Goal: Task Accomplishment & Management: Manage account settings

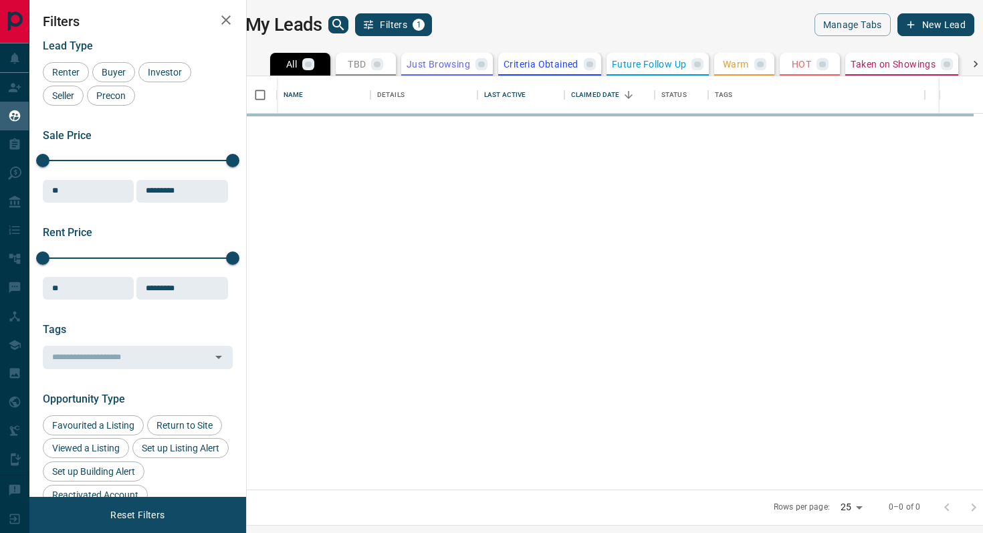
scroll to position [413, 730]
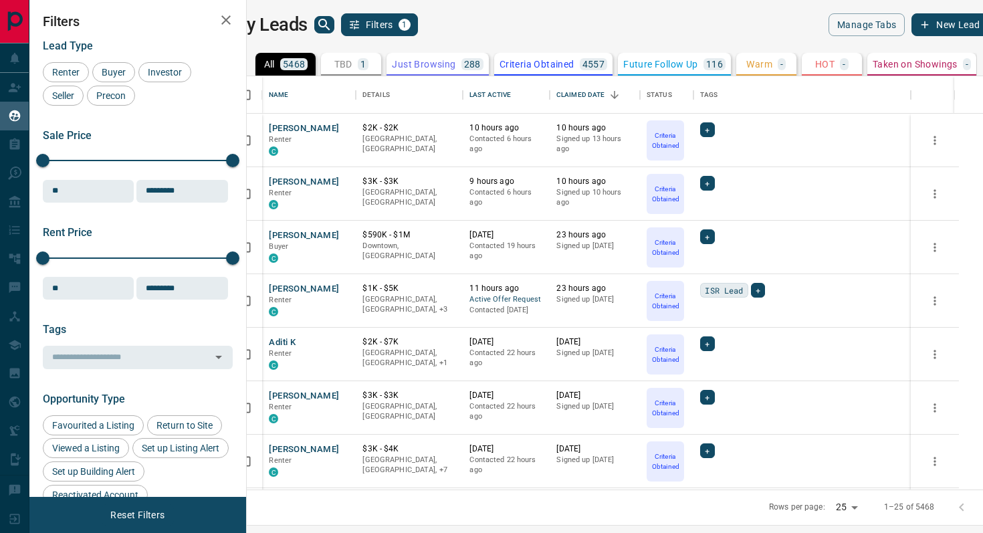
click at [369, 62] on div "TBD 1" at bounding box center [351, 64] width 35 height 12
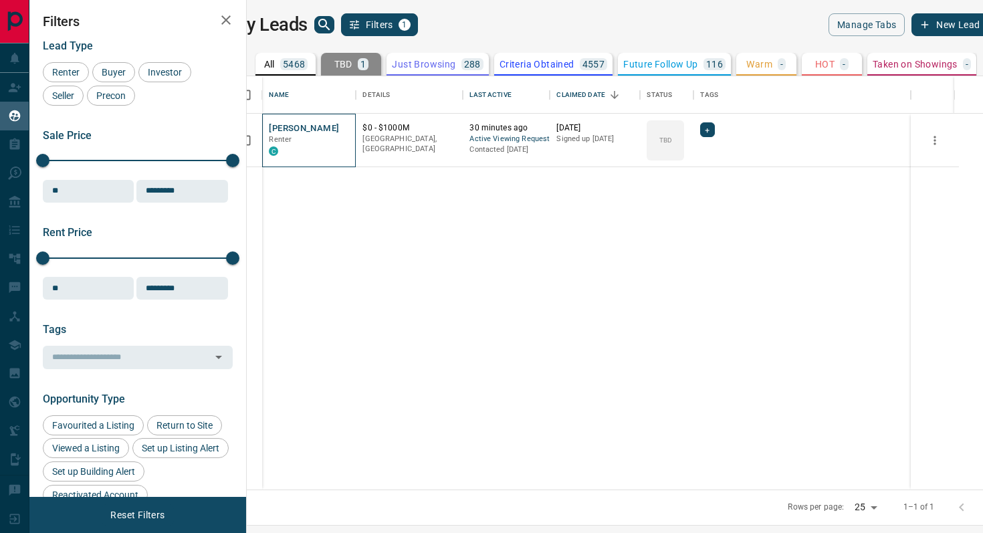
click at [328, 119] on div "[PERSON_NAME] C" at bounding box center [309, 141] width 94 height 54
click at [324, 128] on button "[PERSON_NAME]" at bounding box center [304, 128] width 70 height 13
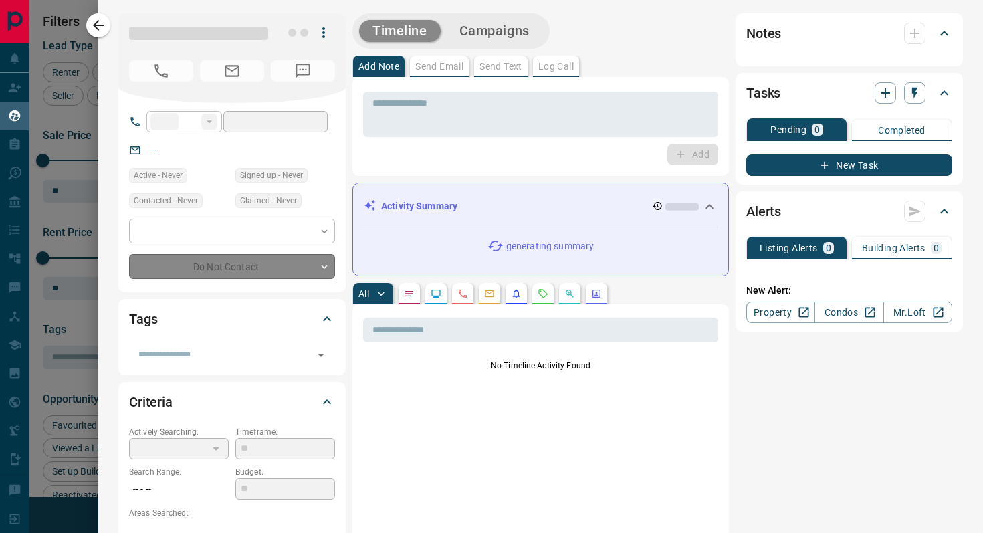
type input "***"
type input "**********"
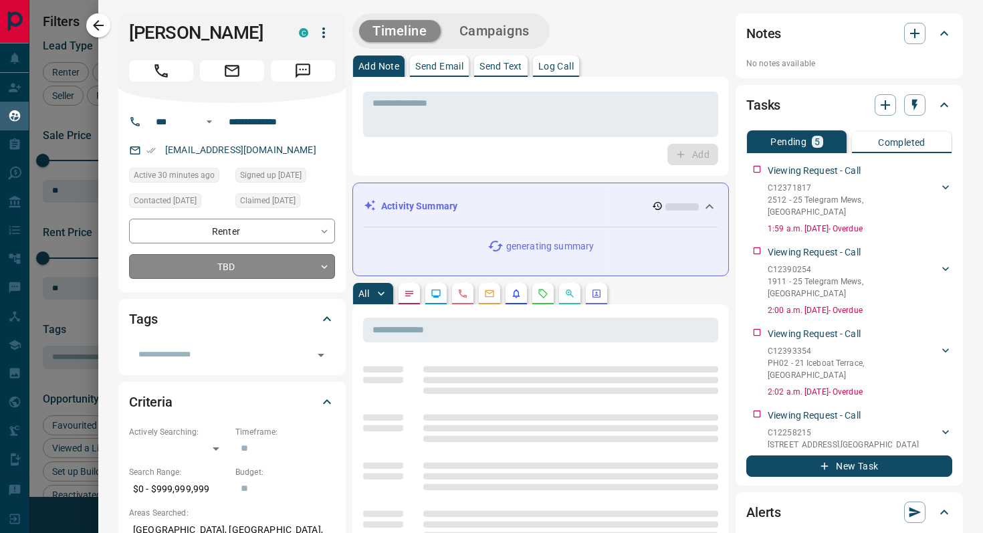
click at [278, 266] on body "Lead Transfers Claim Leads My Leads Tasks Opportunities Deals Campaigns Automat…" at bounding box center [491, 258] width 983 height 516
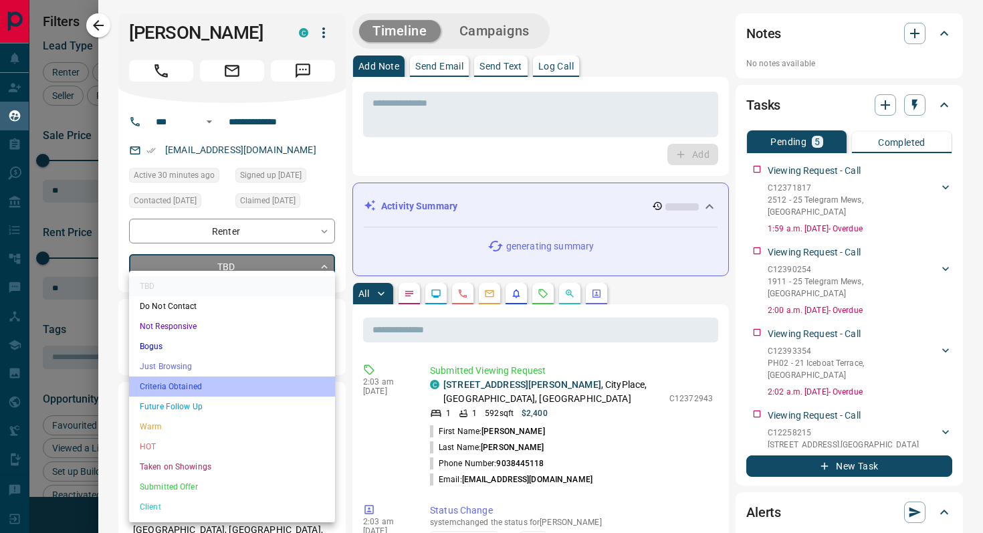
click at [213, 379] on li "Criteria Obtained" at bounding box center [232, 387] width 206 height 20
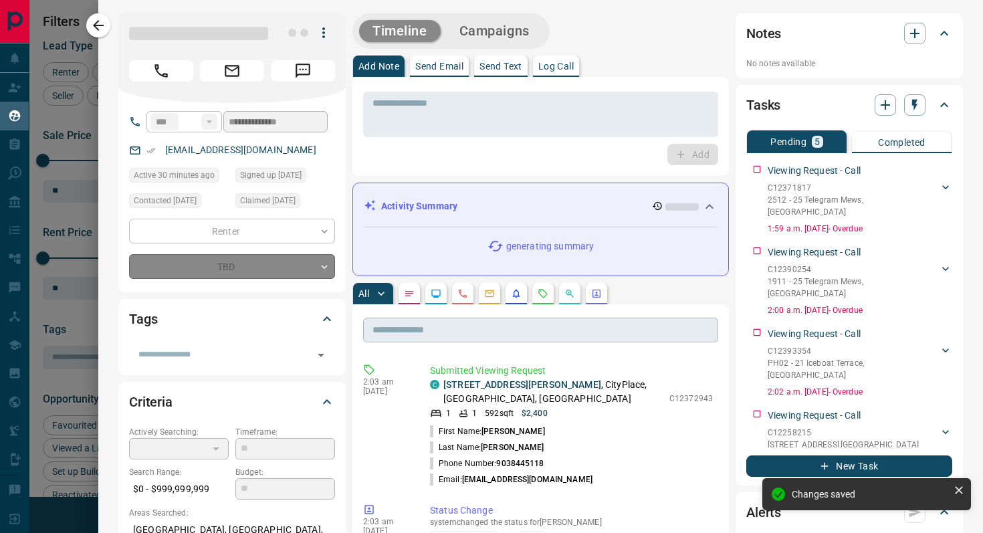
type input "*"
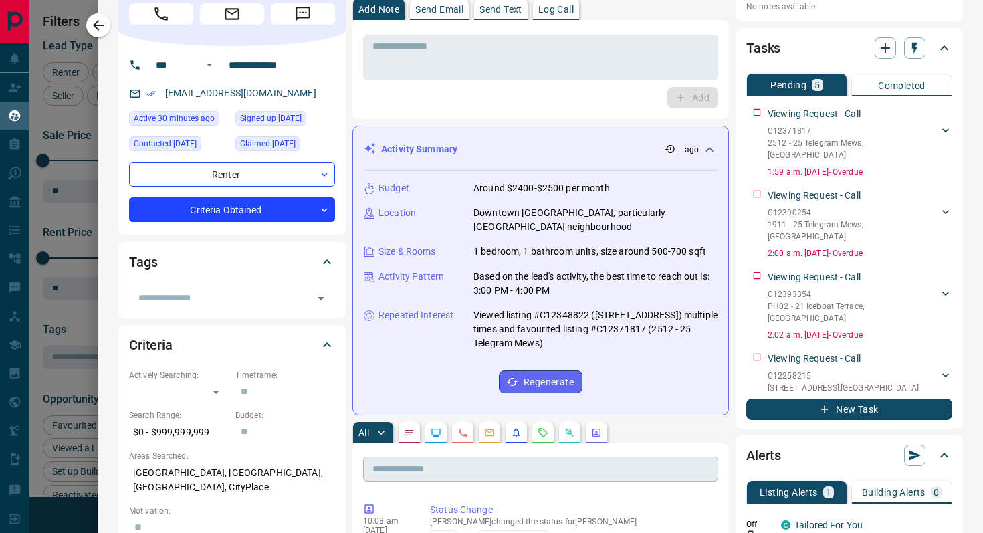
scroll to position [0, 0]
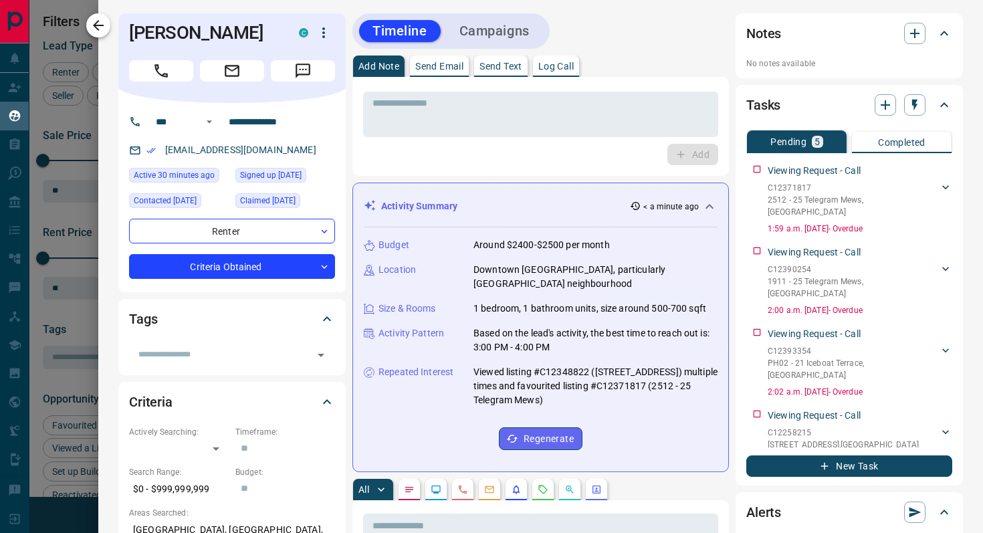
click at [104, 28] on icon "button" at bounding box center [98, 25] width 16 height 16
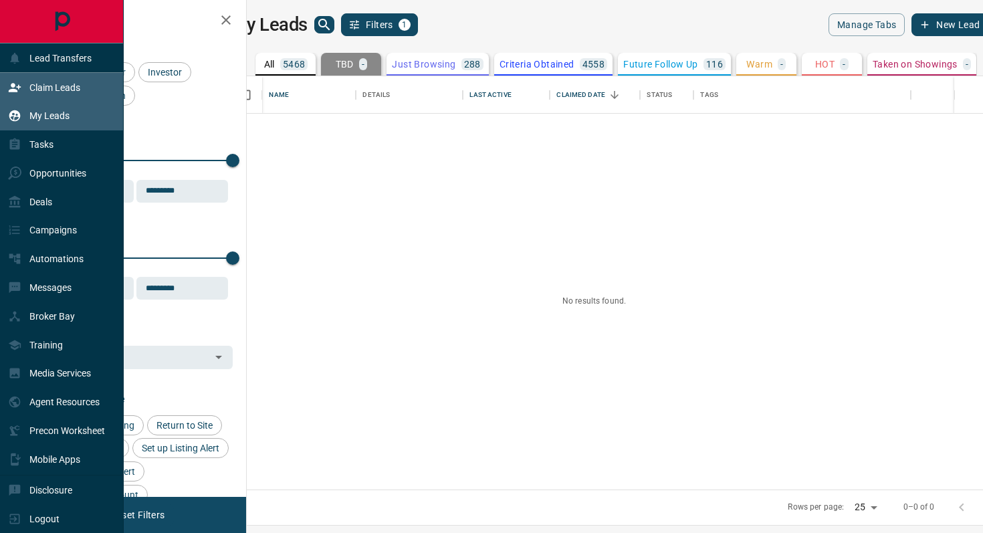
click at [56, 88] on p "Claim Leads" at bounding box center [54, 87] width 51 height 11
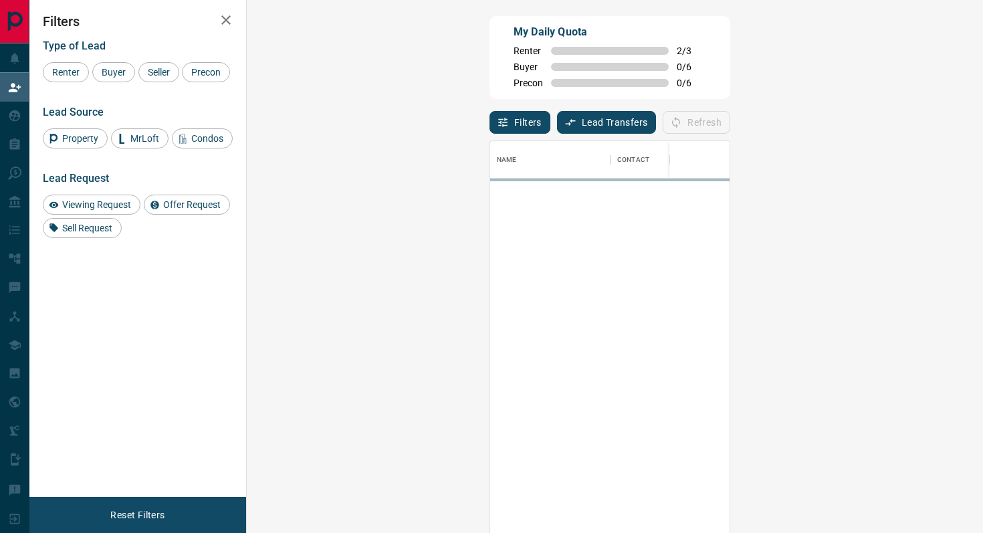
scroll to position [405, 708]
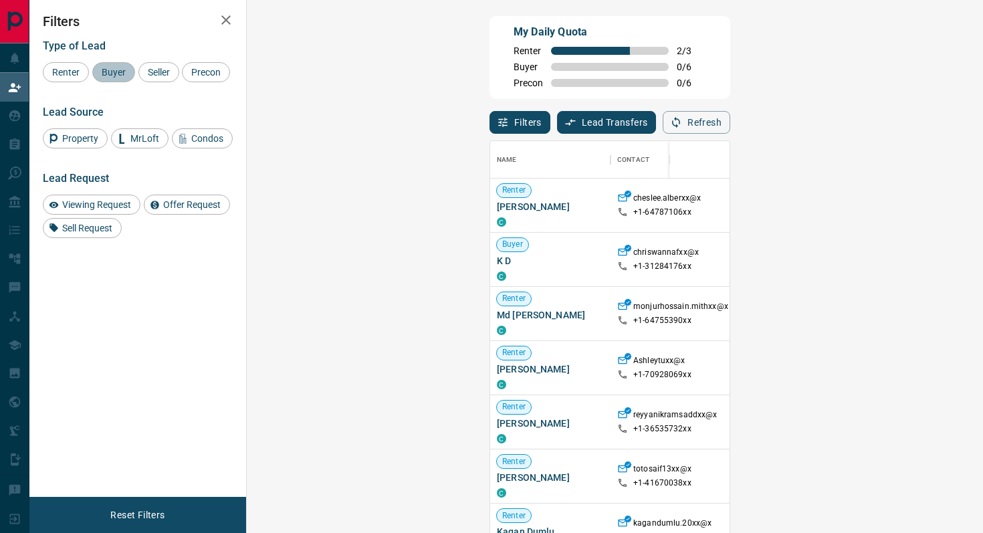
click at [118, 80] on div "Buyer" at bounding box center [113, 72] width 43 height 20
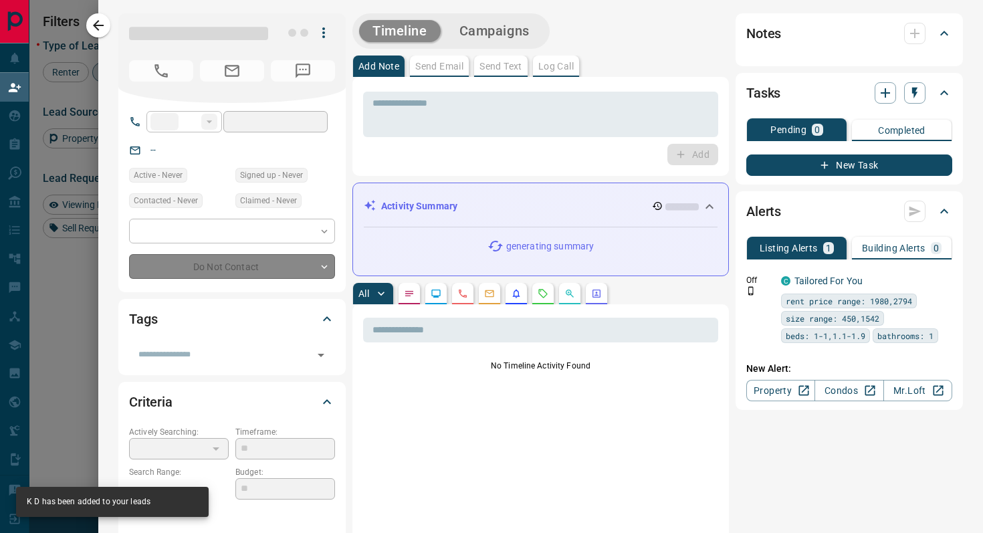
type input "**"
type input "**********"
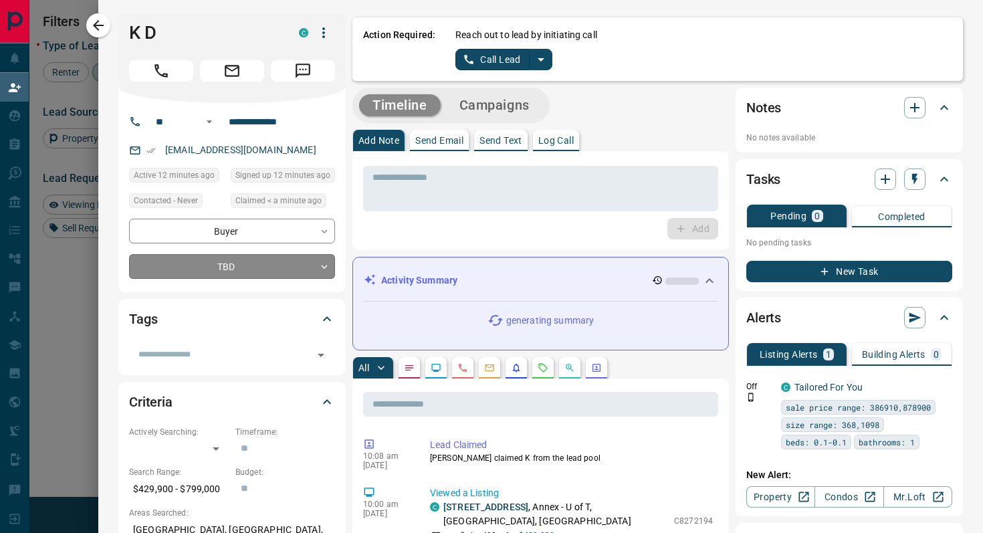
click at [298, 268] on body "Lead Transfers Claim Leads My Leads Tasks Opportunities Deals Campaigns Automat…" at bounding box center [491, 227] width 983 height 454
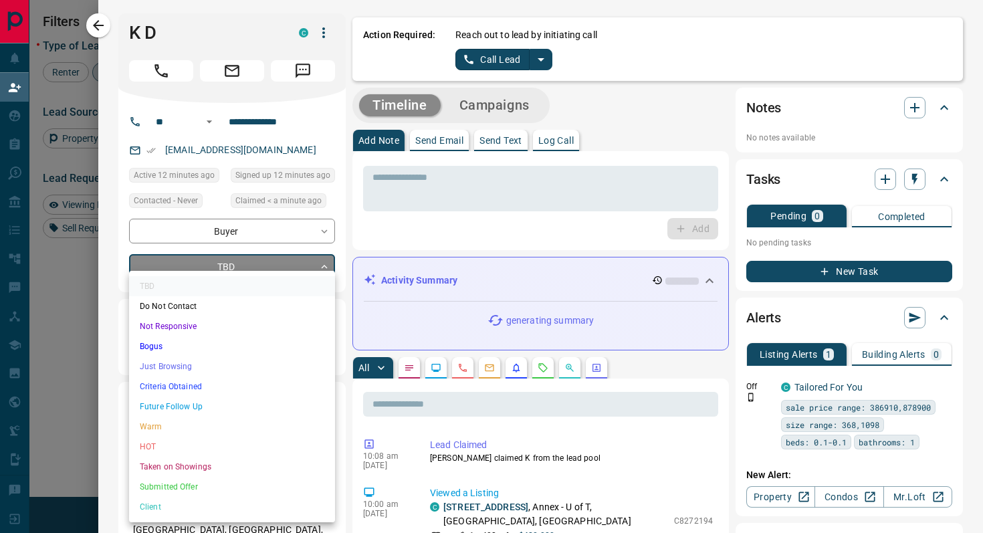
scroll to position [13, 0]
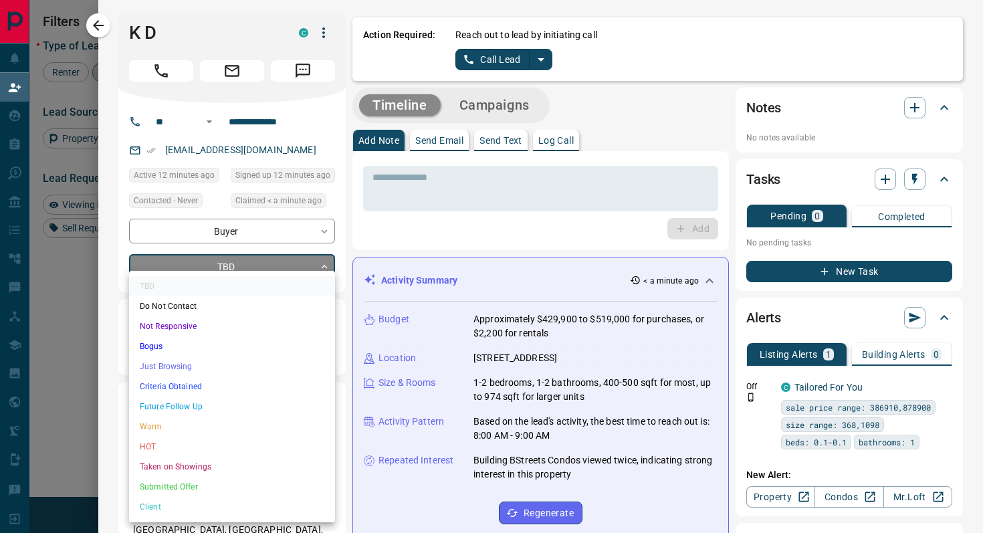
click at [938, 379] on div at bounding box center [491, 266] width 983 height 533
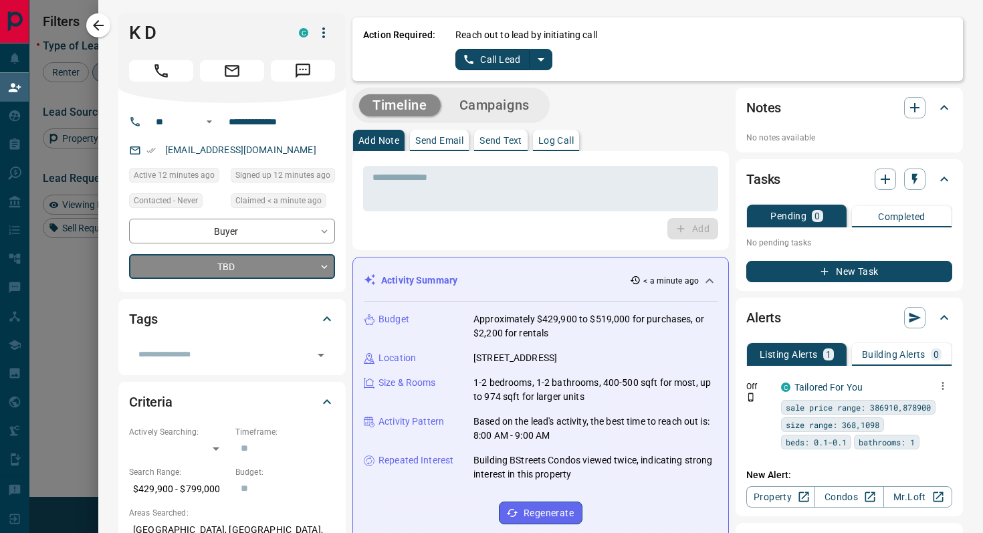
click at [944, 384] on icon "button" at bounding box center [943, 386] width 12 height 12
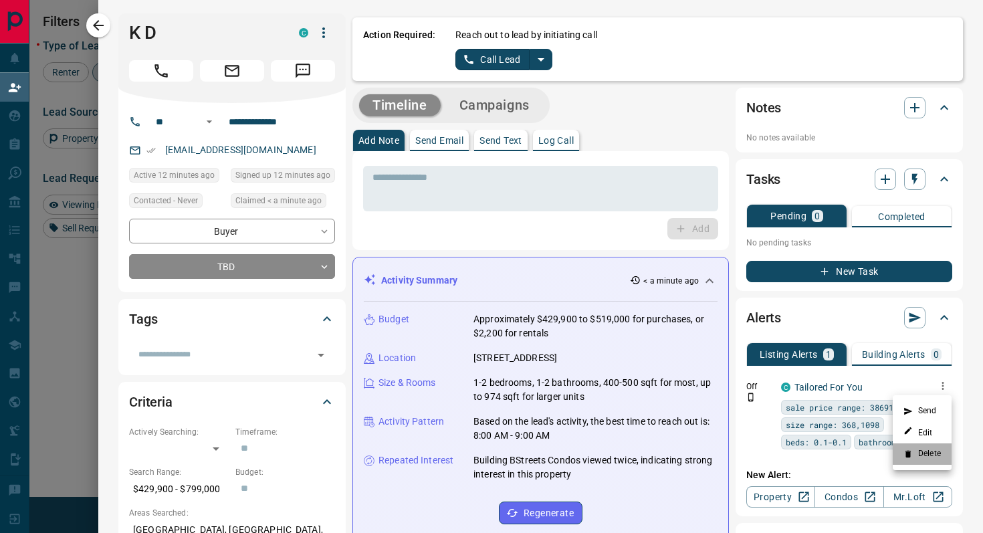
click at [924, 448] on li "Delete" at bounding box center [922, 453] width 59 height 21
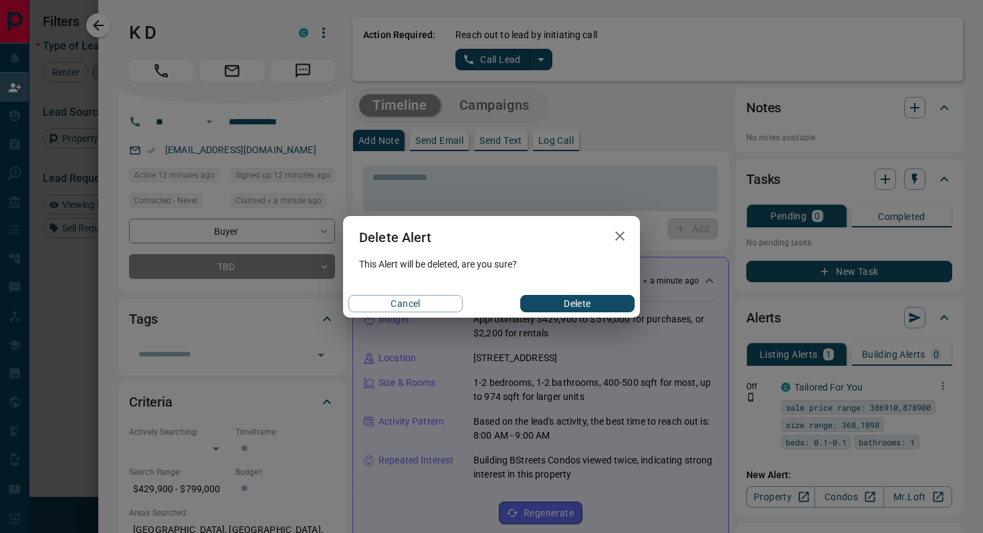
click at [608, 307] on button "Delete" at bounding box center [577, 303] width 114 height 17
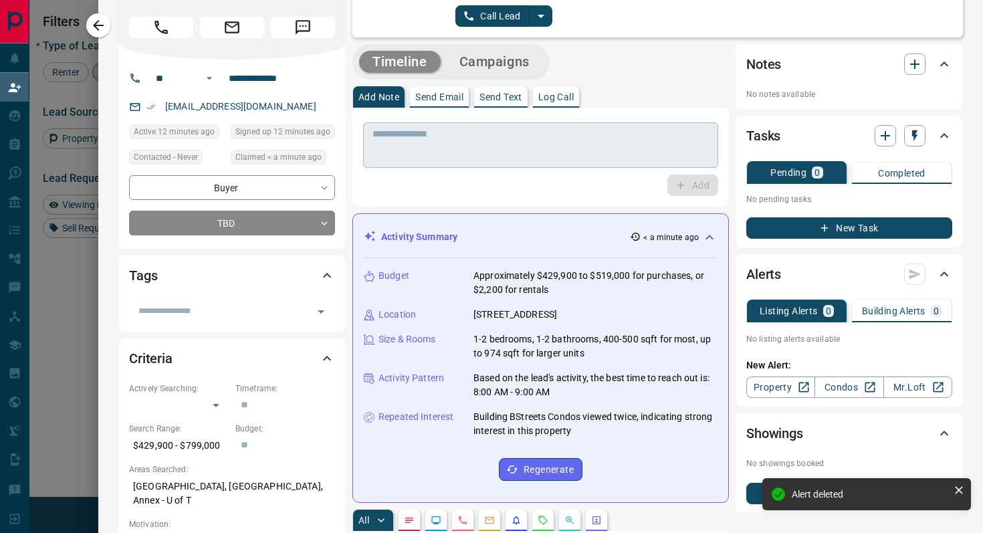
scroll to position [0, 0]
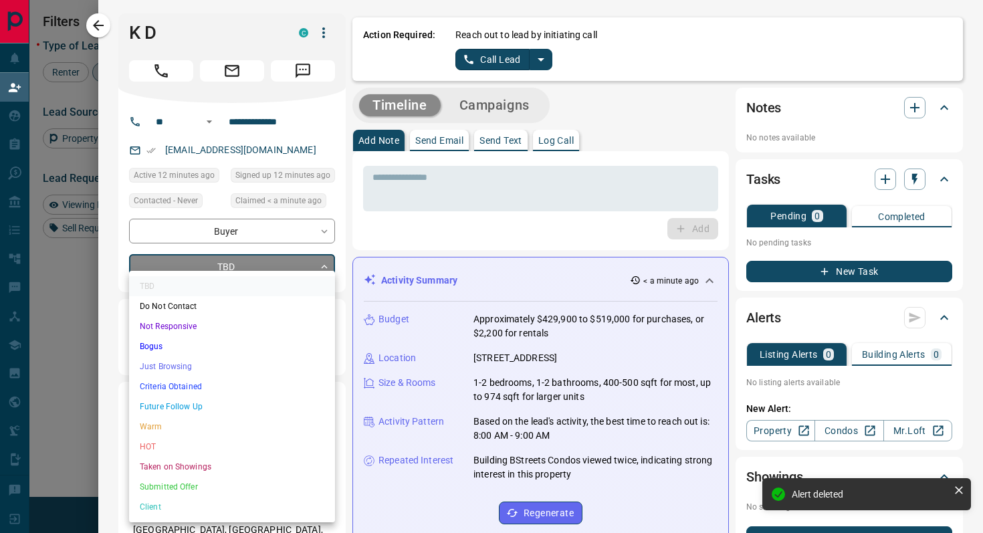
click at [283, 260] on body "Lead Transfers Claim Leads My Leads Tasks Opportunities Deals Campaigns Automat…" at bounding box center [491, 214] width 983 height 454
click at [209, 379] on li "Criteria Obtained" at bounding box center [232, 387] width 206 height 20
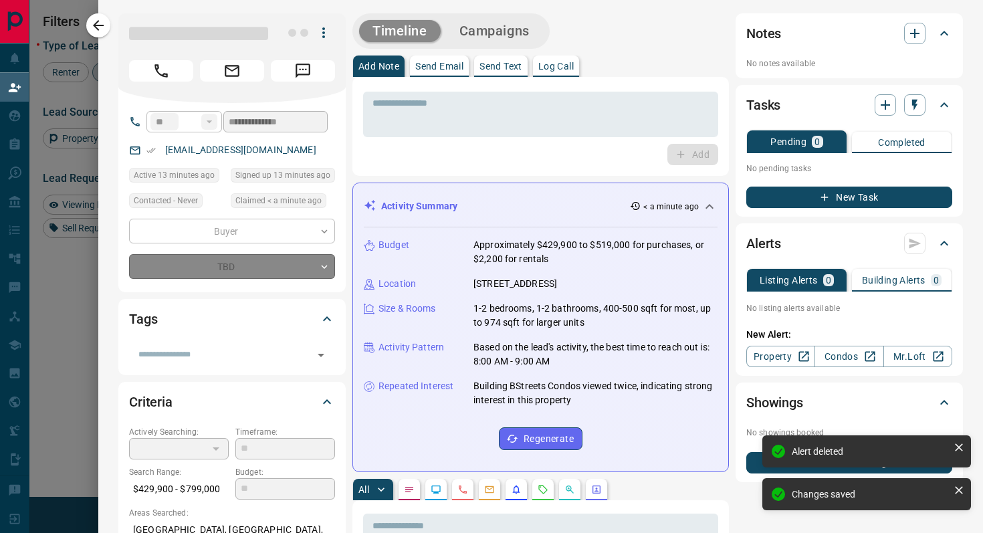
type input "*"
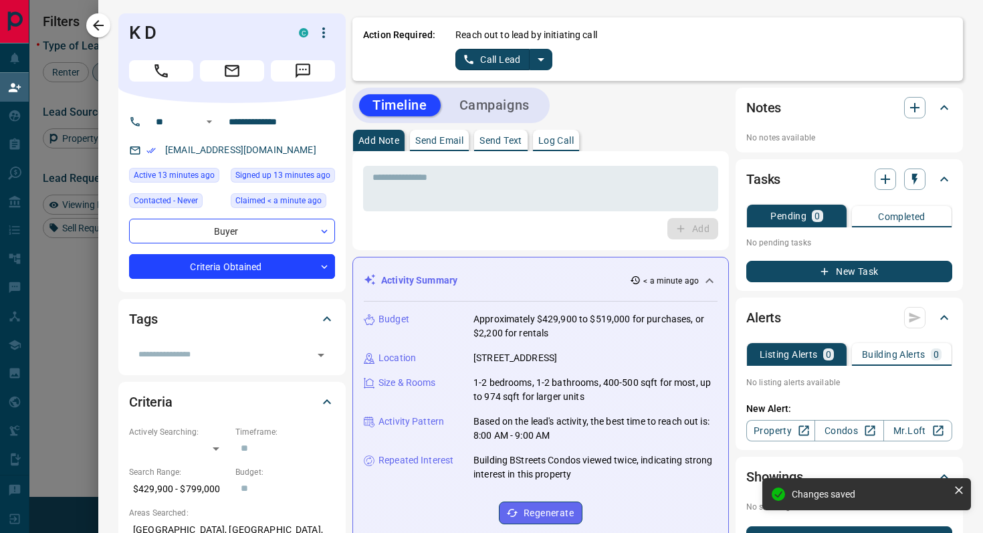
click at [541, 60] on icon "split button" at bounding box center [541, 59] width 7 height 3
click at [518, 100] on li "Log Manual Call" at bounding box center [504, 106] width 82 height 20
click at [462, 64] on button "Log Manual Call" at bounding box center [500, 59] width 88 height 21
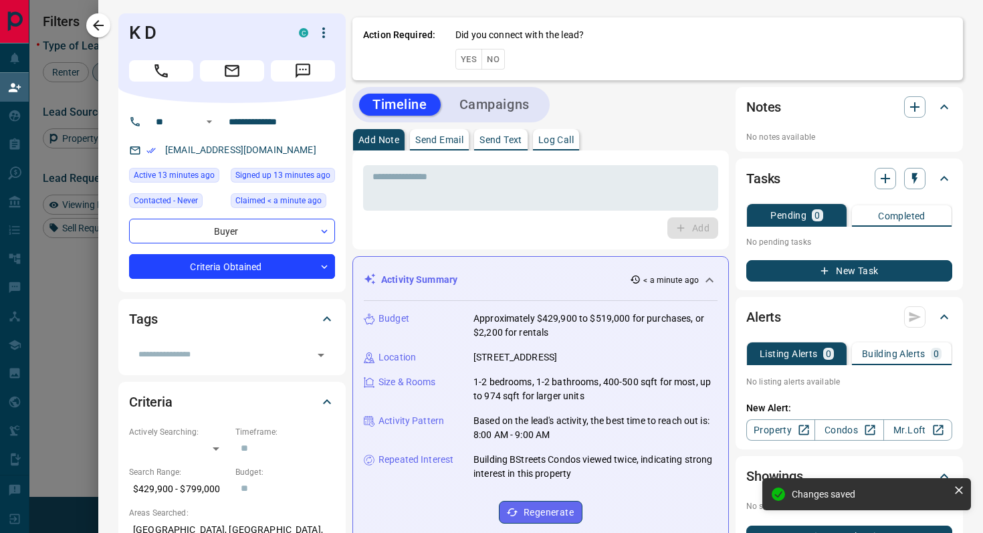
click at [462, 64] on button "Yes" at bounding box center [469, 59] width 27 height 21
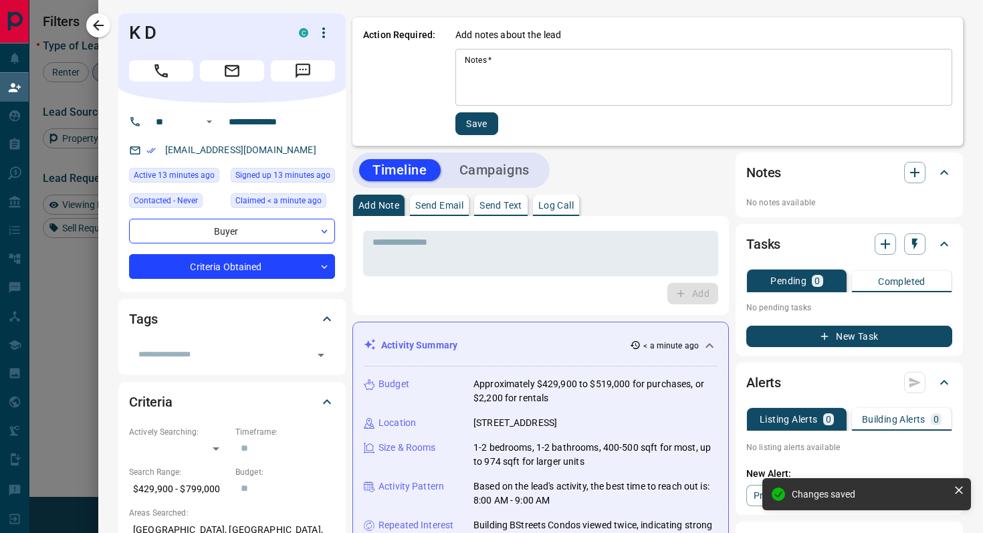
click at [548, 92] on textarea "Notes   *" at bounding box center [704, 77] width 478 height 45
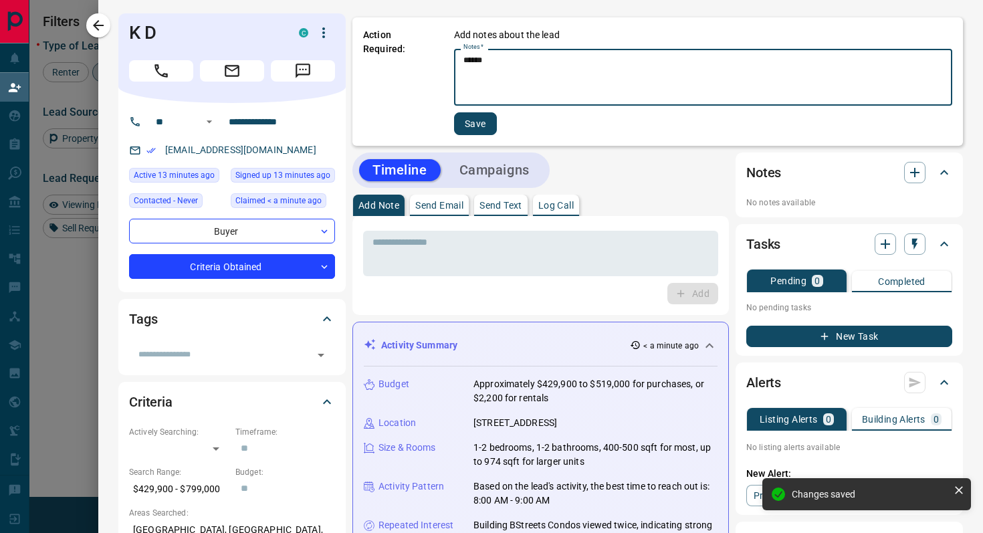
type textarea "******"
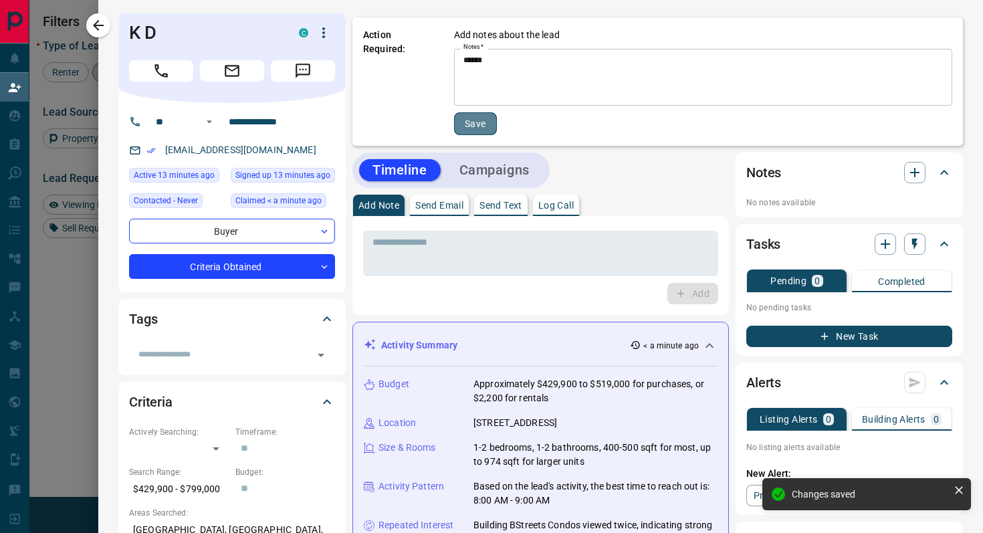
click at [477, 130] on button "Save" at bounding box center [475, 123] width 43 height 23
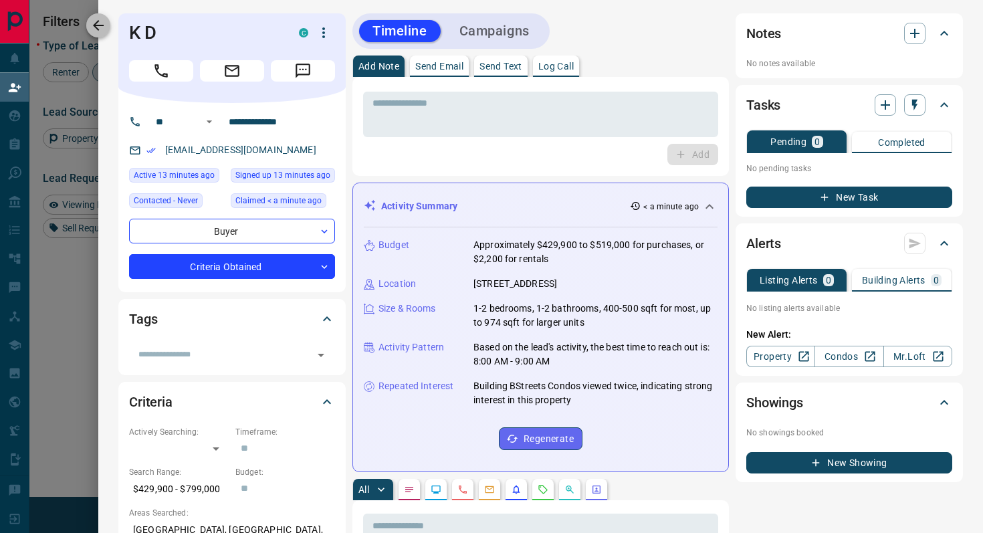
click at [97, 22] on icon "button" at bounding box center [98, 25] width 11 height 11
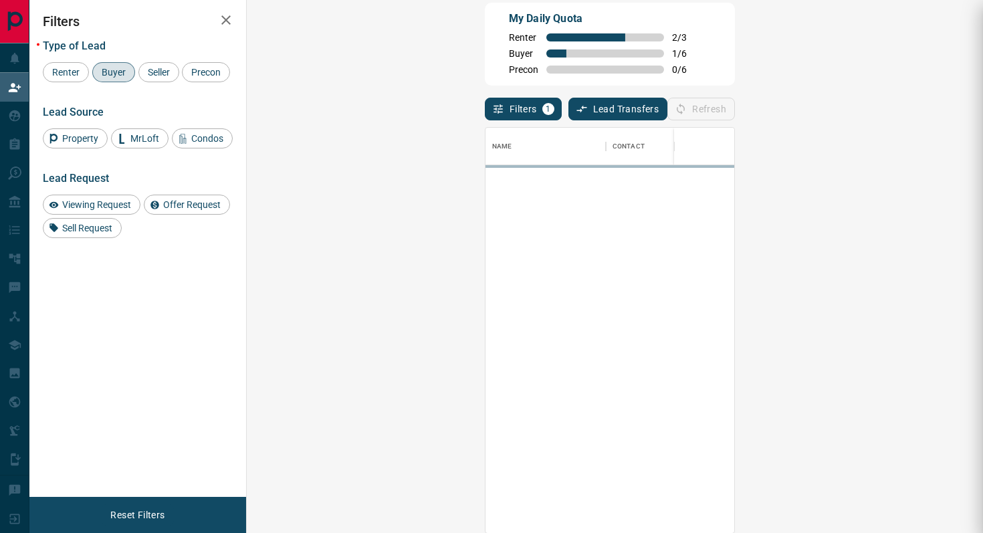
scroll to position [405, 708]
